Goal: Task Accomplishment & Management: Manage account settings

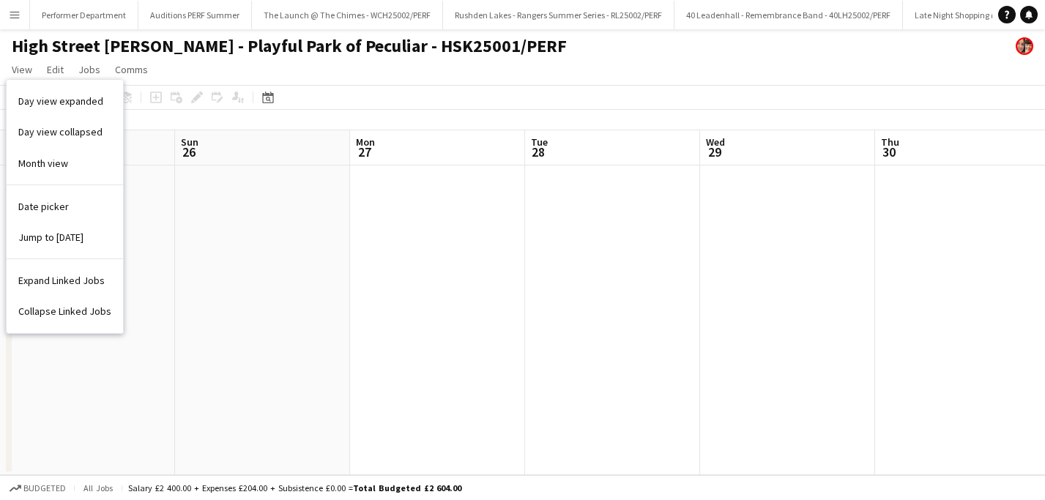
scroll to position [0, 509]
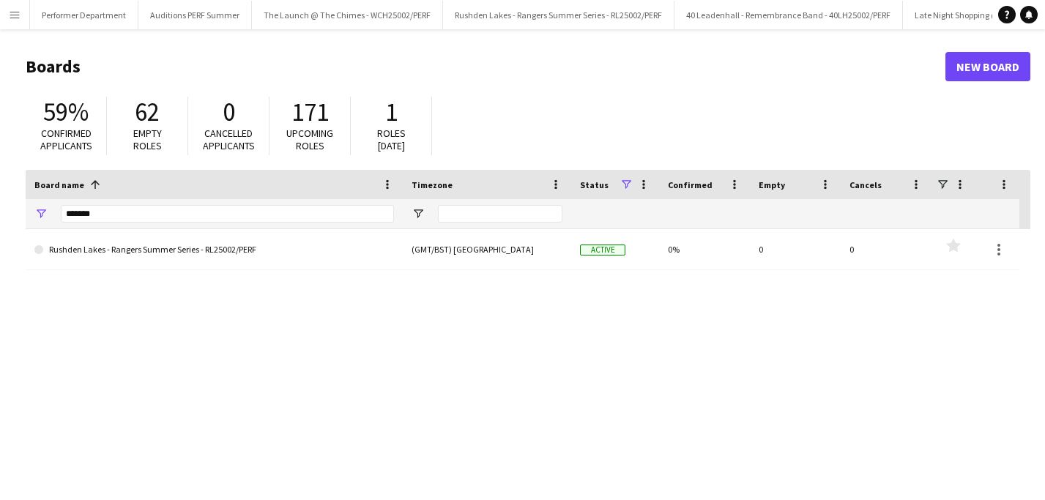
drag, startPoint x: 107, startPoint y: 215, endPoint x: 48, endPoint y: 215, distance: 58.6
click at [60, 215] on div "*******" at bounding box center [214, 213] width 377 height 29
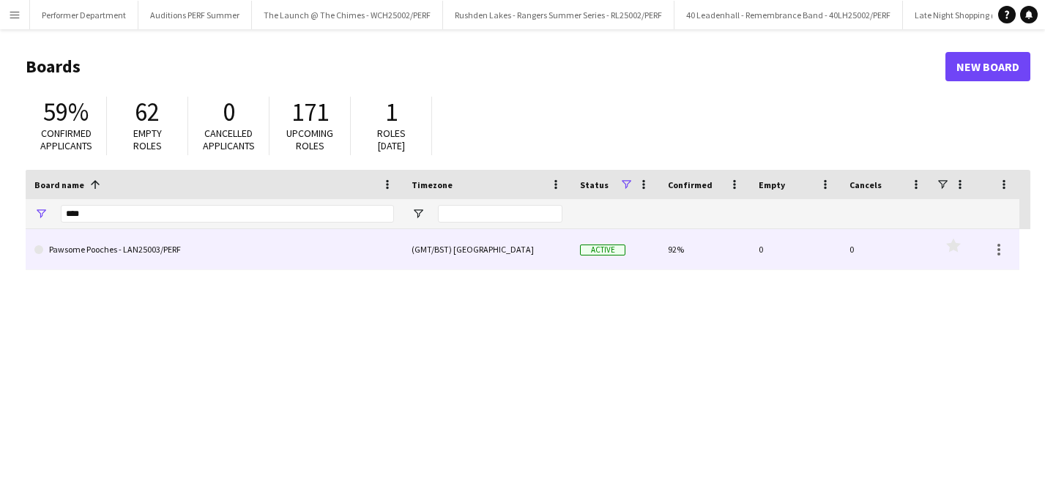
type input "****"
click at [120, 246] on link "Pawsome Pooches - LAN25003/PERF" at bounding box center [214, 249] width 360 height 41
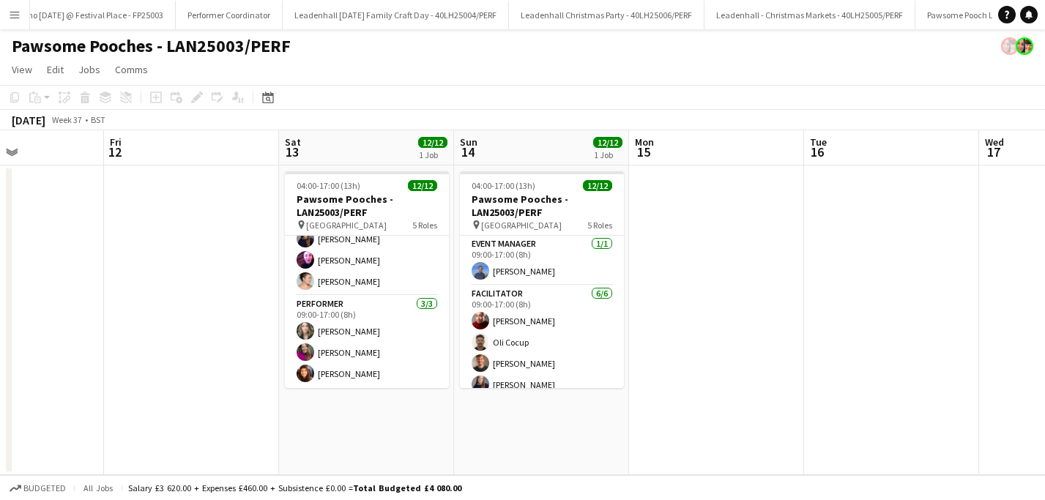
scroll to position [245, 0]
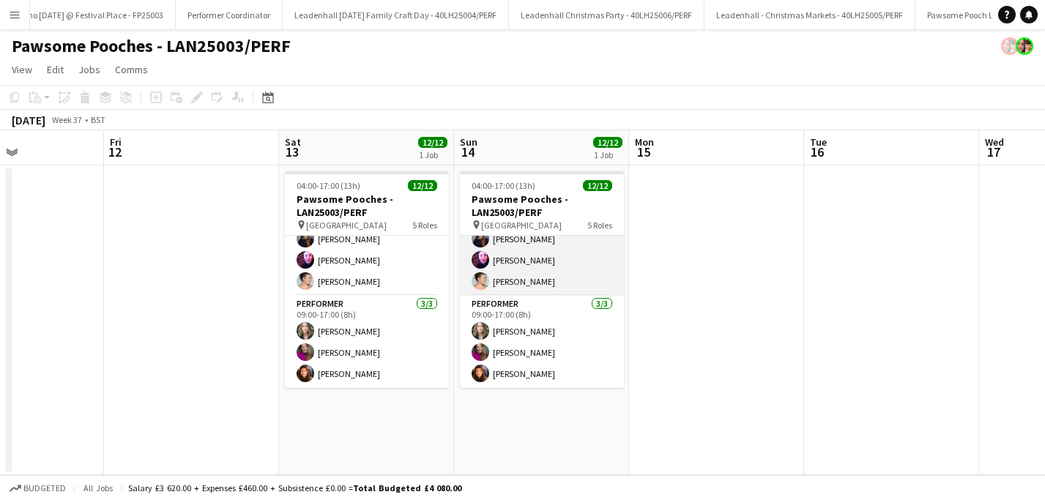
click at [525, 268] on app-card-role "Facilitator [DATE] 09:00-17:00 (8h) [PERSON_NAME] [PERSON_NAME] [PERSON_NAME] […" at bounding box center [542, 218] width 164 height 156
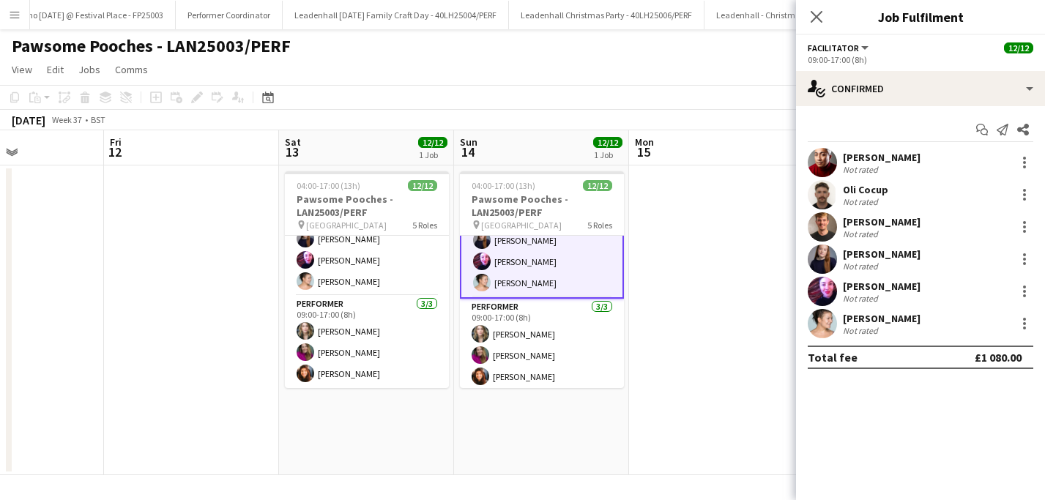
scroll to position [247, 0]
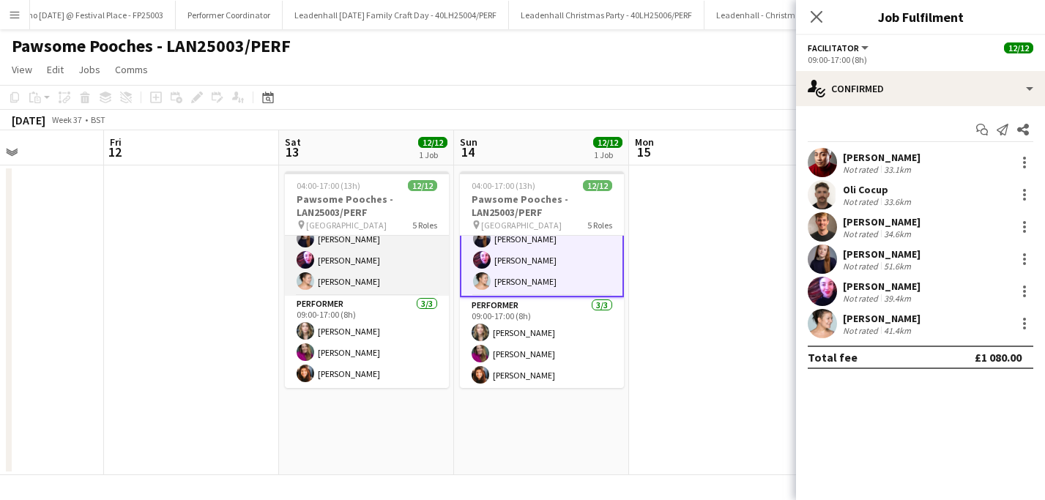
click at [362, 281] on app-card-role "Facilitator [DATE] 09:00-17:00 (8h) [PERSON_NAME] [PERSON_NAME] [PERSON_NAME] […" at bounding box center [367, 218] width 164 height 156
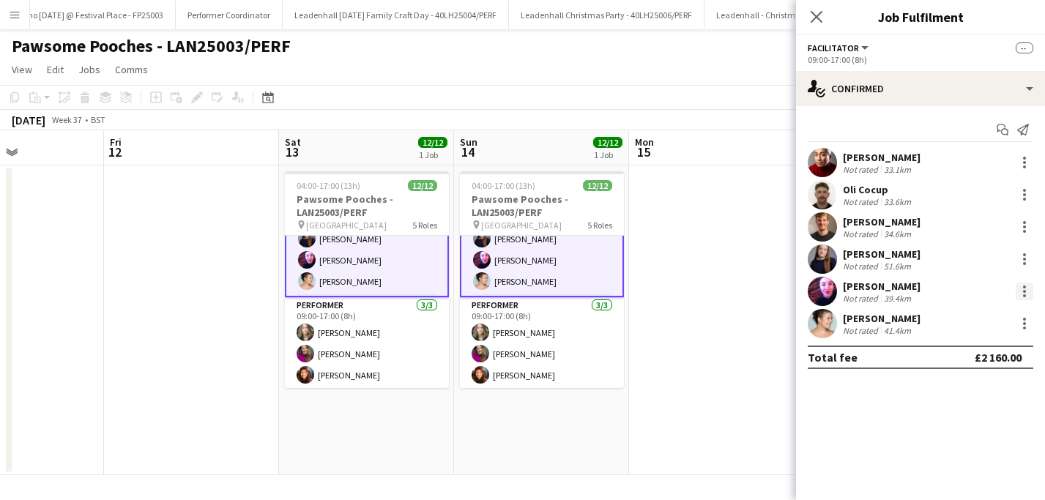
click at [1025, 293] on div at bounding box center [1025, 292] width 18 height 18
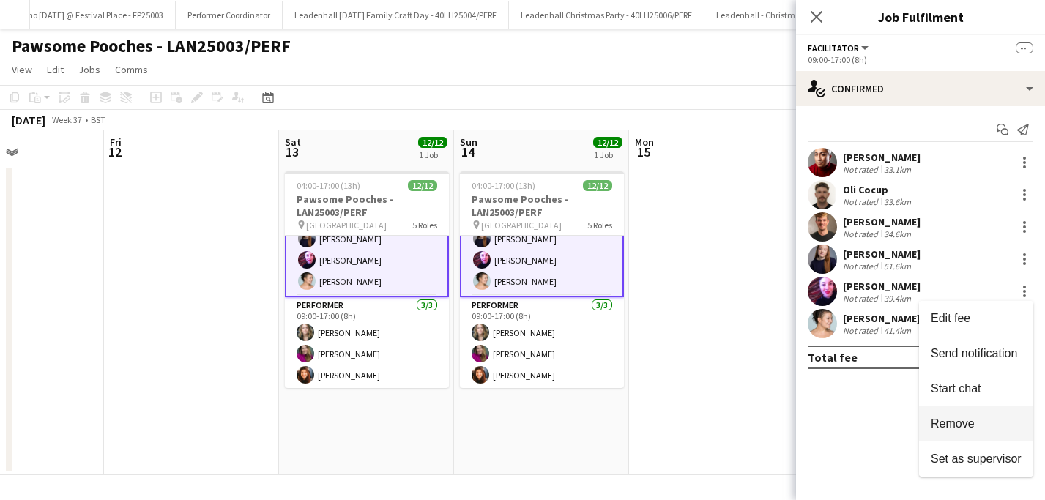
click at [955, 418] on span "Remove" at bounding box center [953, 424] width 44 height 12
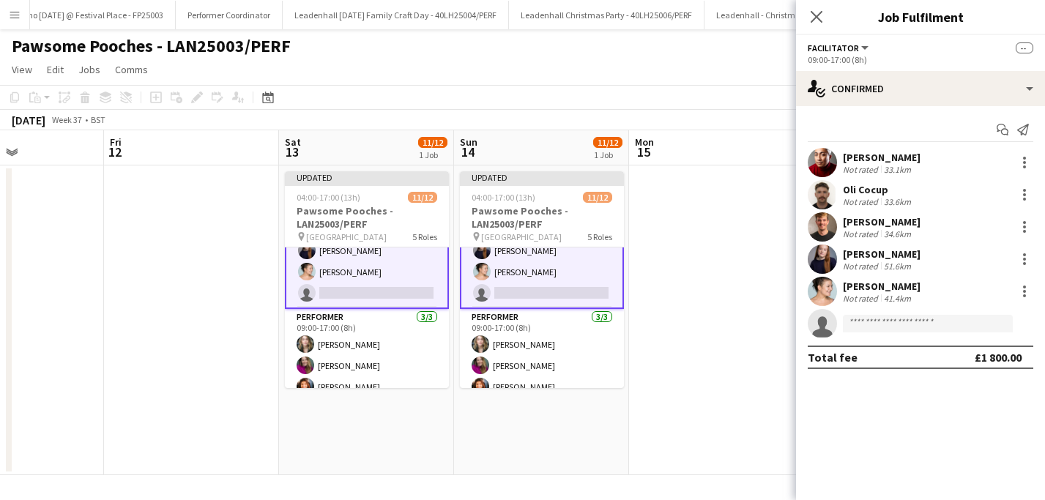
click at [700, 334] on app-date-cell at bounding box center [716, 321] width 175 height 310
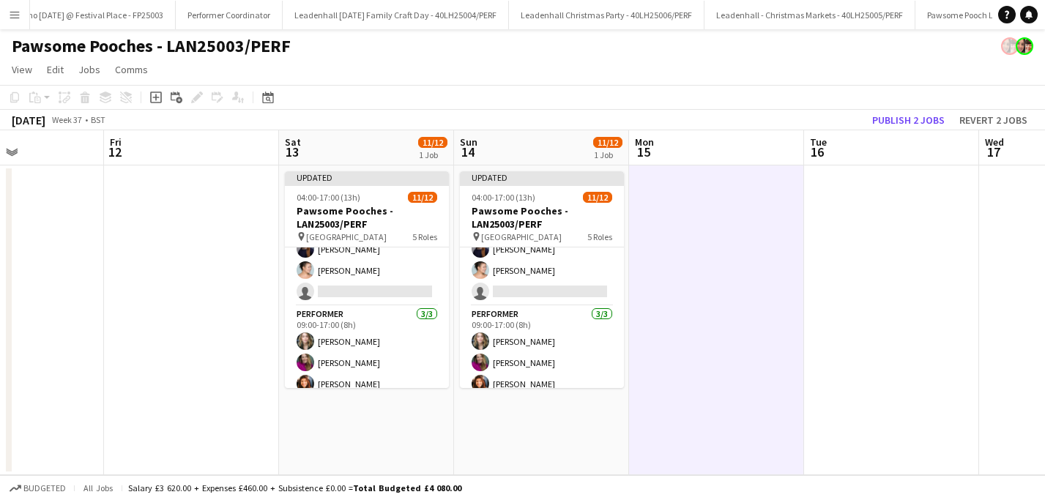
scroll to position [245, 0]
click at [897, 119] on button "Publish 2 jobs" at bounding box center [909, 120] width 84 height 19
